Goal: Navigation & Orientation: Find specific page/section

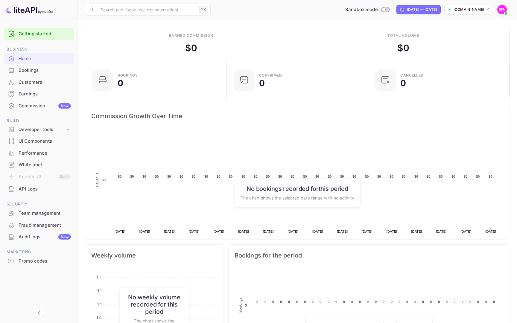
scroll to position [97, 138]
click at [213, 51] on div "Earned commission $ 0" at bounding box center [191, 44] width 212 height 34
click at [49, 189] on div "API Logs" at bounding box center [45, 189] width 52 height 7
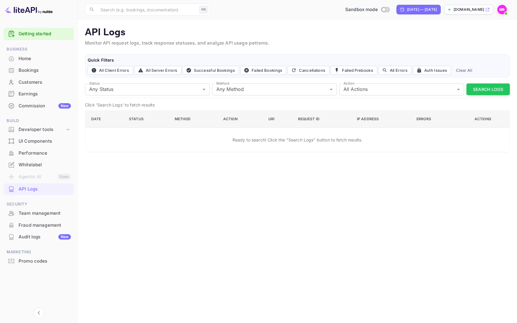
click at [131, 49] on div "API Logs Monitor API request logs, track response statuses, and analyze API usa…" at bounding box center [297, 90] width 425 height 126
click at [35, 60] on div "Home" at bounding box center [45, 58] width 52 height 7
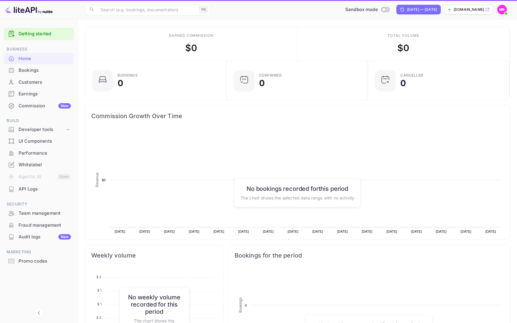
scroll to position [97, 138]
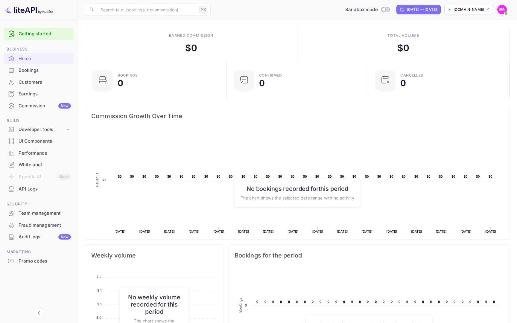
click at [45, 163] on div "Whitelabel" at bounding box center [45, 165] width 52 height 7
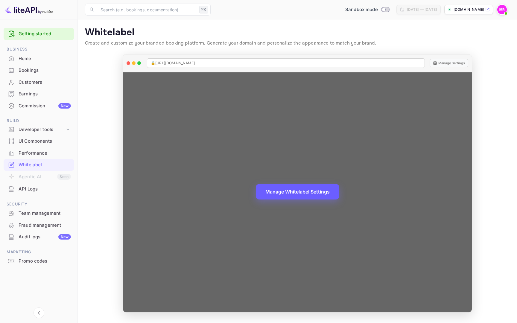
click at [308, 196] on button "Manage Whitelabel Settings" at bounding box center [298, 192] width 84 height 16
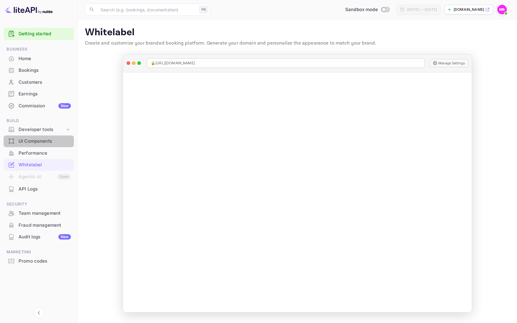
click at [45, 144] on div "UI Components" at bounding box center [45, 141] width 52 height 7
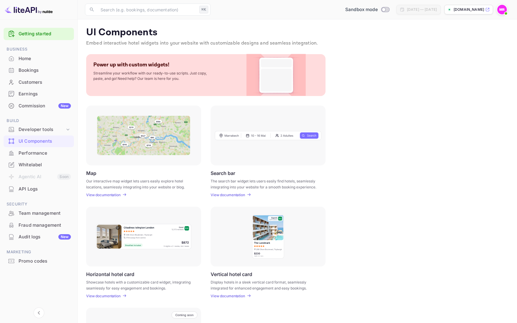
click at [57, 235] on div "Audit logs New" at bounding box center [45, 237] width 52 height 7
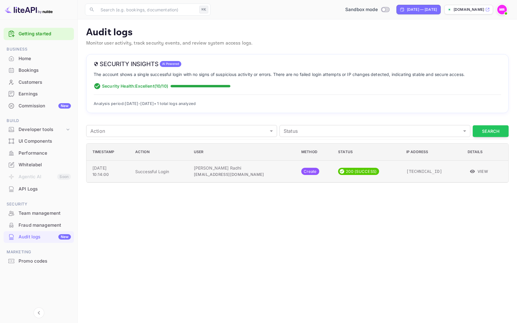
click at [470, 170] on icon "button" at bounding box center [472, 171] width 5 height 5
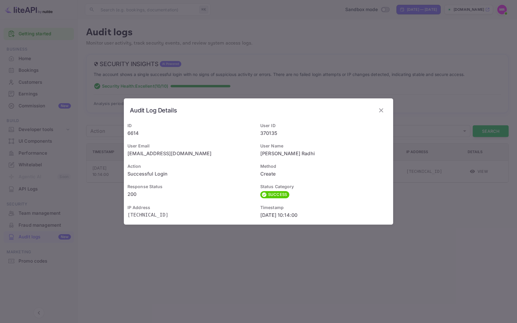
click at [380, 109] on icon "button" at bounding box center [381, 110] width 4 height 4
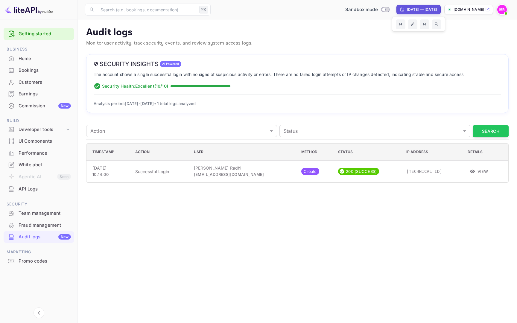
click at [454, 10] on p "[DOMAIN_NAME]" at bounding box center [469, 9] width 31 height 5
click at [43, 60] on div "Home" at bounding box center [45, 58] width 52 height 7
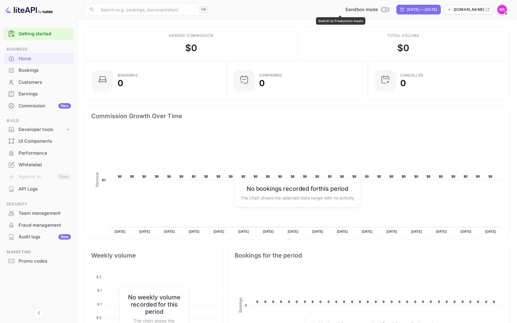
click at [381, 12] on span "Switch to Production mode" at bounding box center [385, 9] width 9 height 5
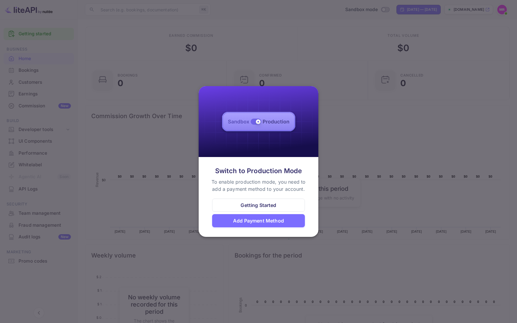
click at [256, 225] on div "Add Payment Method" at bounding box center [258, 220] width 93 height 13
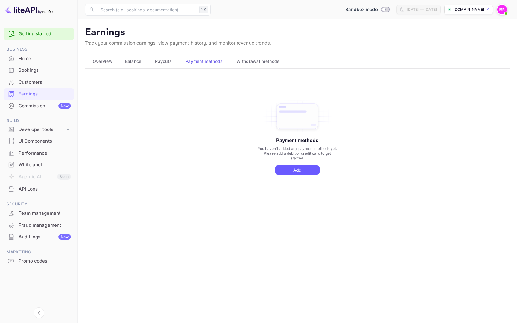
click at [294, 168] on button "Add" at bounding box center [297, 170] width 44 height 9
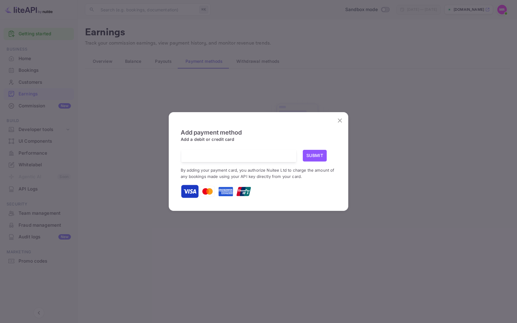
click at [238, 161] on div at bounding box center [241, 156] width 110 height 12
click at [309, 157] on button "Submit" at bounding box center [315, 156] width 24 height 12
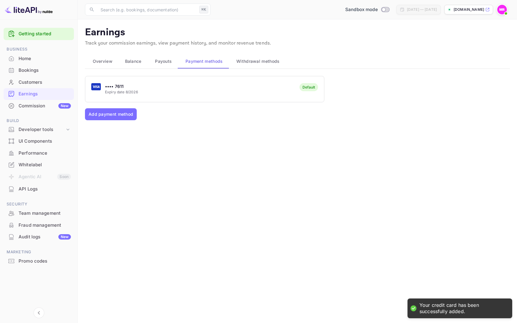
click at [358, 5] on div "Sandbox mode" at bounding box center [367, 9] width 51 height 9
click at [378, 8] on input "Switch to Production mode" at bounding box center [384, 9] width 12 height 4
checkbox input "false"
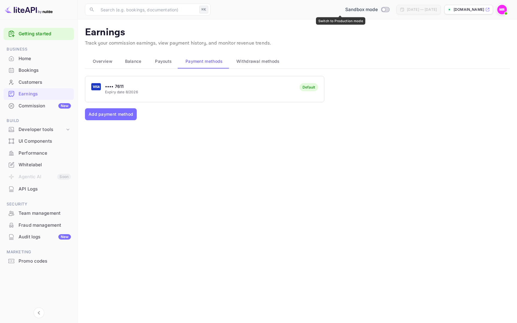
click at [356, 12] on div "Sandbox mode" at bounding box center [367, 9] width 49 height 7
checkbox input "true"
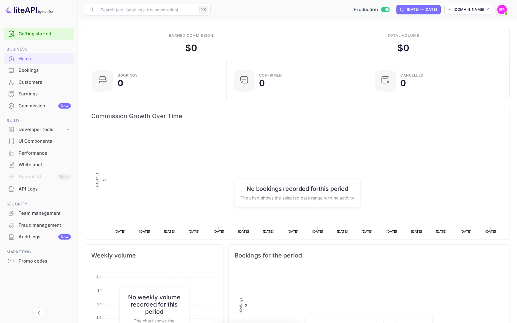
scroll to position [97, 138]
click at [461, 11] on p "[DOMAIN_NAME]" at bounding box center [469, 9] width 31 height 5
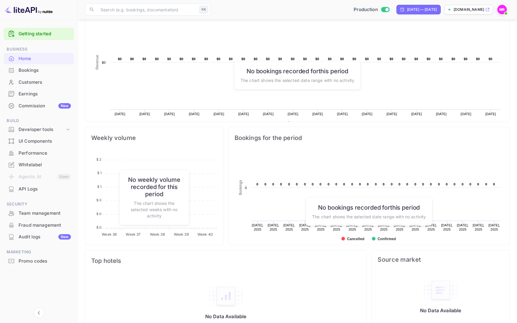
scroll to position [134, 0]
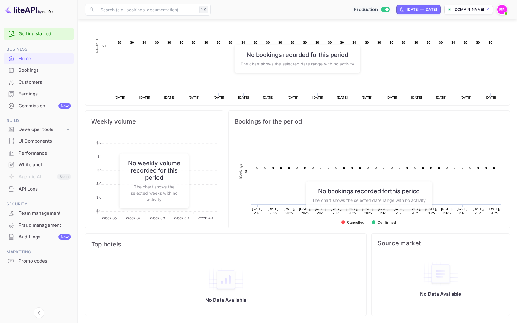
click at [40, 259] on div "Promo codes" at bounding box center [45, 261] width 52 height 7
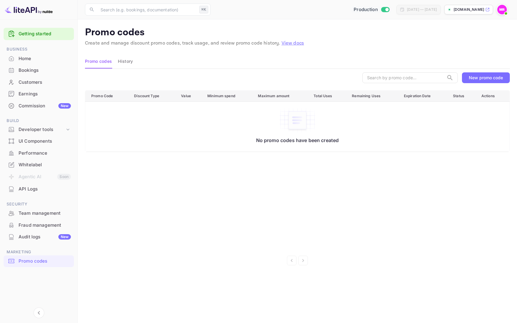
click at [46, 248] on ul "Getting started Business Home Bookings Customers Earnings Commission New Build …" at bounding box center [39, 158] width 70 height 267
click at [48, 233] on div "Audit logs New" at bounding box center [39, 237] width 70 height 12
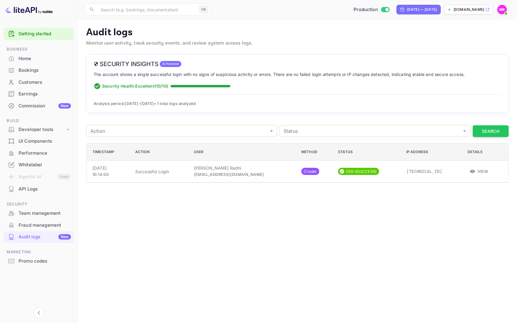
click at [41, 224] on div "Fraud management" at bounding box center [45, 225] width 52 height 7
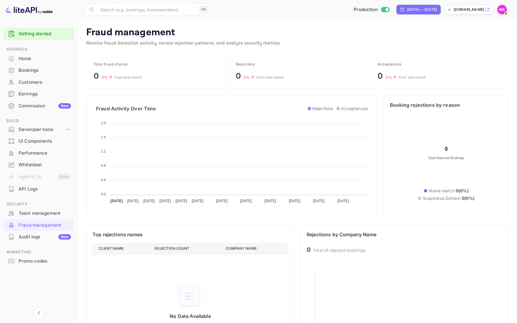
scroll to position [123, 196]
click at [43, 210] on div "Team management" at bounding box center [45, 213] width 52 height 7
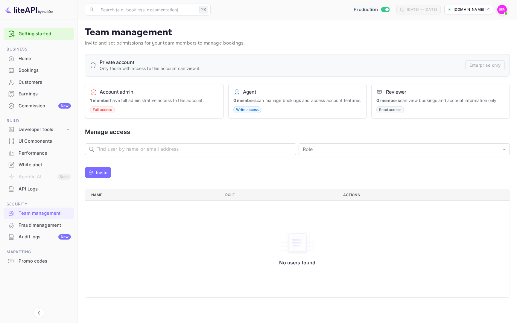
click at [100, 106] on div "Full access" at bounding box center [102, 109] width 25 height 7
click at [101, 108] on span "Full access" at bounding box center [102, 109] width 24 height 5
click at [501, 11] on img at bounding box center [502, 10] width 10 height 10
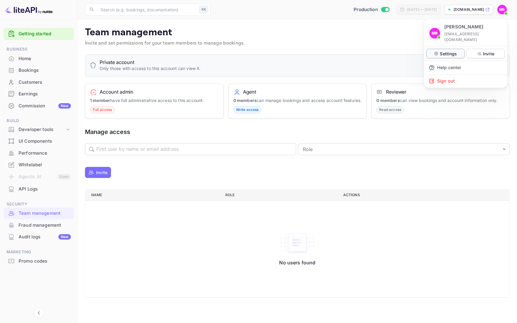
click at [449, 51] on p "Settings" at bounding box center [448, 54] width 17 height 6
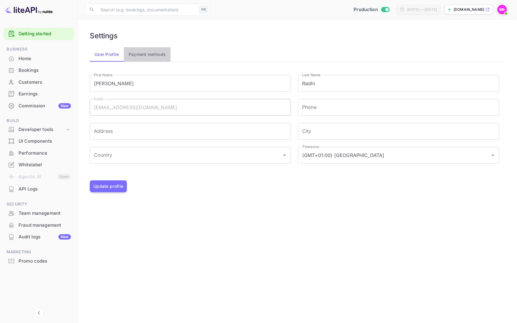
click at [144, 53] on button "Payment methods" at bounding box center [147, 54] width 47 height 14
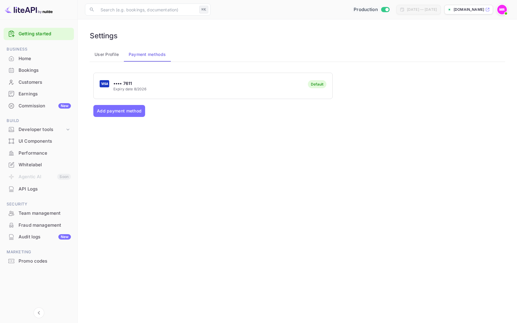
click at [39, 95] on div "Earnings" at bounding box center [45, 94] width 52 height 7
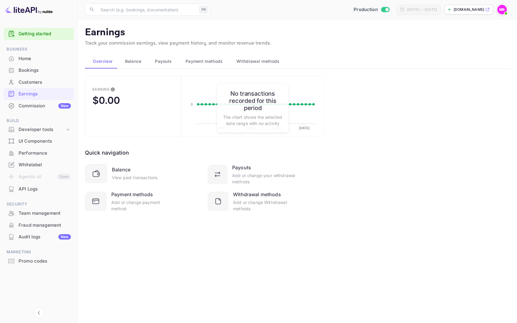
click at [131, 62] on span "Balance" at bounding box center [133, 61] width 16 height 7
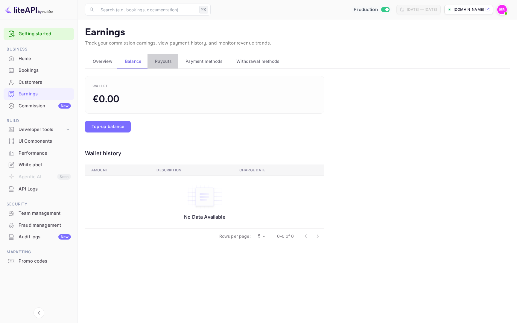
click at [162, 63] on span "Payouts" at bounding box center [163, 61] width 17 height 7
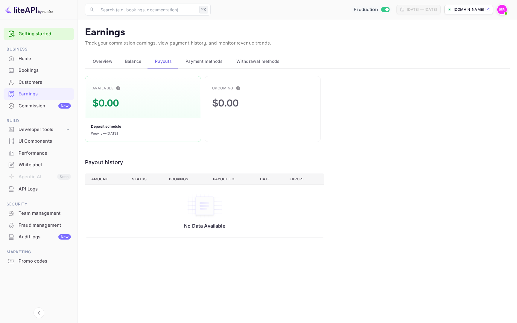
click at [195, 62] on span "Payment methods" at bounding box center [204, 61] width 37 height 7
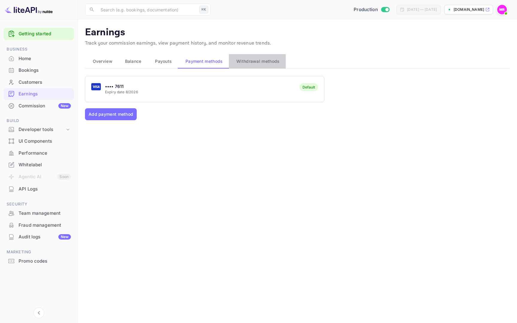
click at [248, 64] on span "Withdrawal methods" at bounding box center [257, 61] width 43 height 7
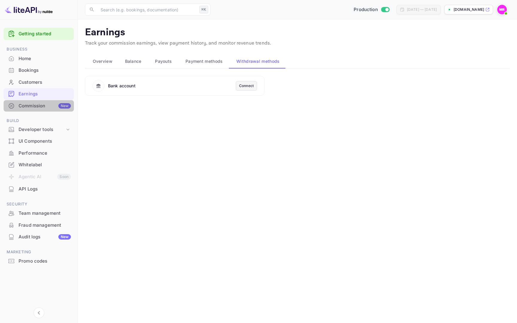
click at [26, 104] on div "Commission New" at bounding box center [45, 106] width 52 height 7
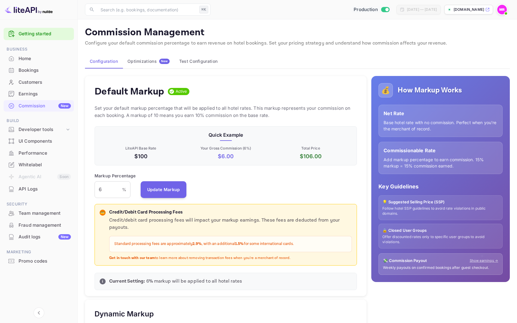
click at [153, 58] on button "Optimizations New" at bounding box center [149, 61] width 52 height 14
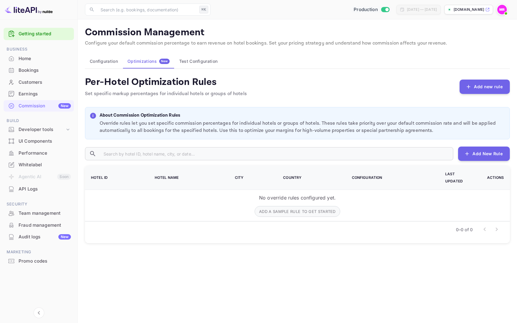
click at [194, 60] on button "Test Configuration" at bounding box center [199, 61] width 48 height 14
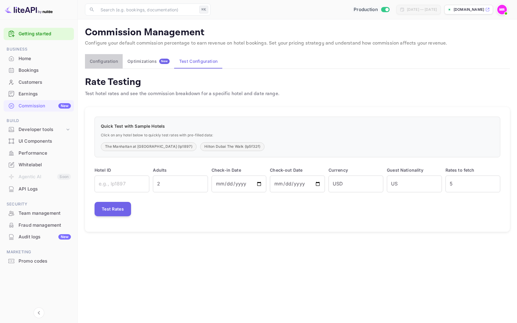
click at [107, 64] on button "Configuration" at bounding box center [104, 61] width 38 height 14
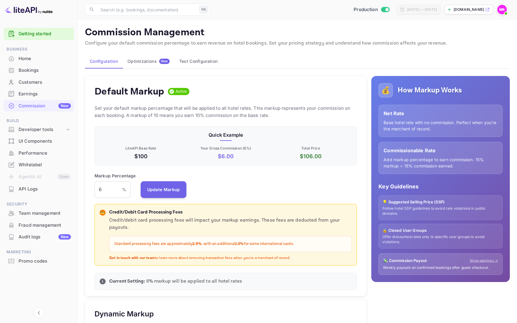
scroll to position [106, 263]
click at [34, 73] on div "Bookings" at bounding box center [45, 70] width 52 height 7
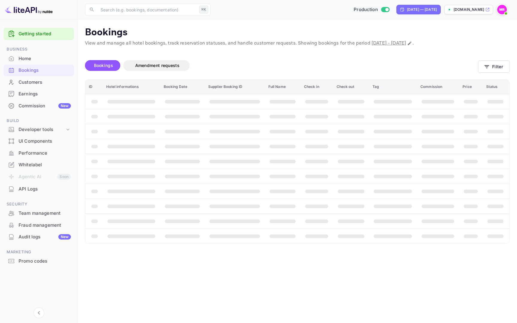
click at [45, 56] on div "Home" at bounding box center [45, 58] width 52 height 7
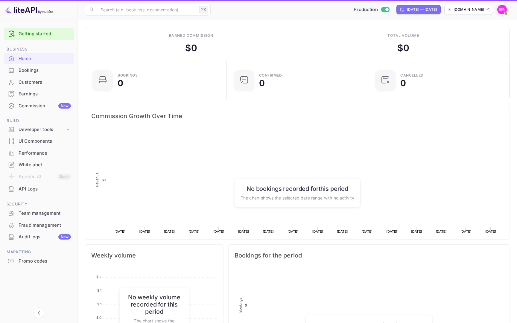
scroll to position [97, 138]
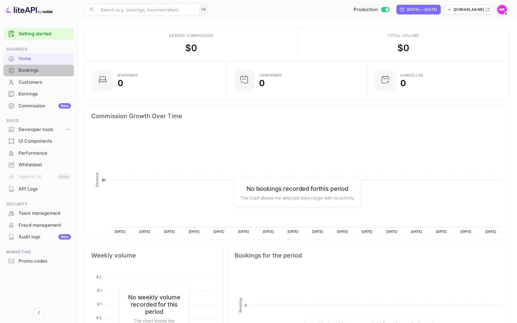
click at [45, 68] on div "Bookings" at bounding box center [45, 70] width 52 height 7
